Goal: Information Seeking & Learning: Learn about a topic

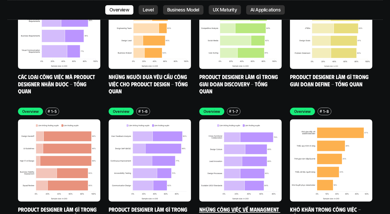
scroll to position [1577, 0]
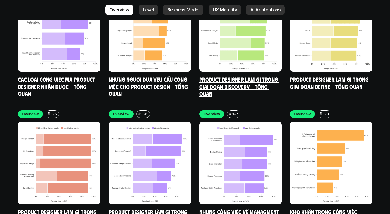
click at [232, 76] on link "Product Designer làm gì trong giai đoạn Discovery - Tổng quan" at bounding box center [239, 86] width 80 height 21
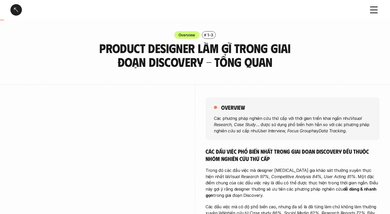
click at [13, 10] on div at bounding box center [15, 9] width 11 height 11
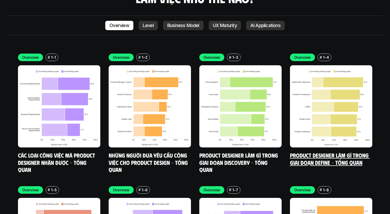
click at [308, 152] on link "Product Designer làm gì trong giai đoạn Define - Tổng quan" at bounding box center [330, 159] width 80 height 14
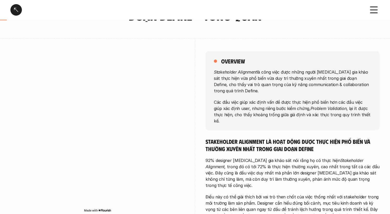
scroll to position [58, 0]
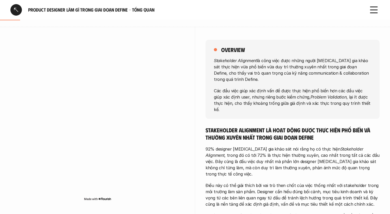
click at [16, 10] on div at bounding box center [15, 9] width 11 height 11
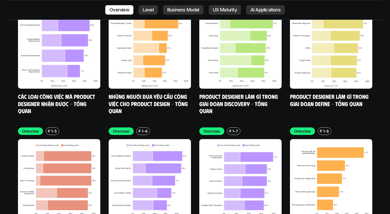
scroll to position [1560, 0]
click at [55, 157] on img at bounding box center [59, 180] width 82 height 82
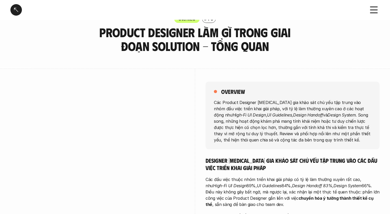
scroll to position [16, 0]
